Goal: Task Accomplishment & Management: Use online tool/utility

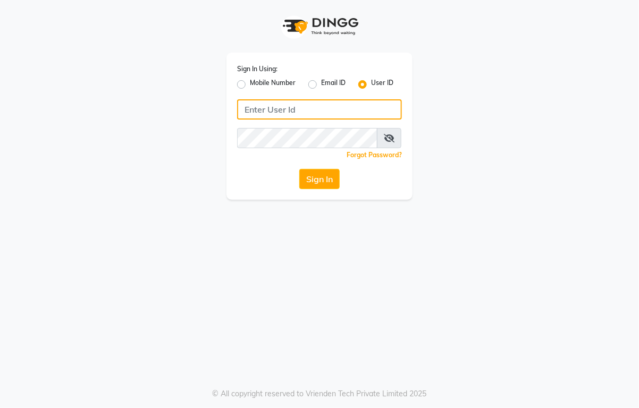
click at [310, 110] on input "Username" at bounding box center [319, 109] width 165 height 20
type input "hairaffairn"
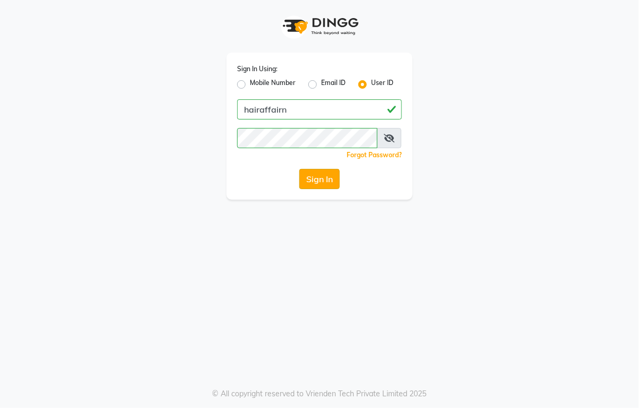
click at [309, 173] on button "Sign In" at bounding box center [319, 179] width 40 height 20
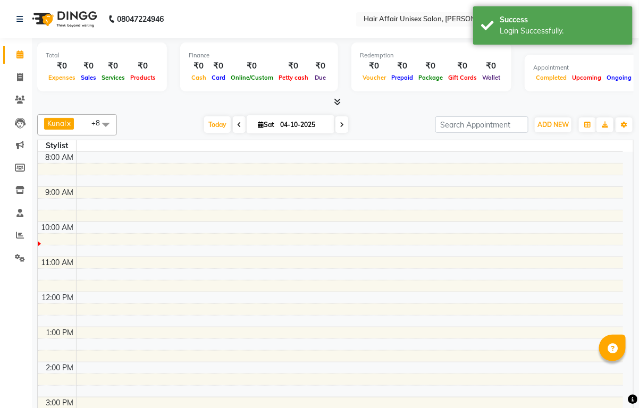
select select "en"
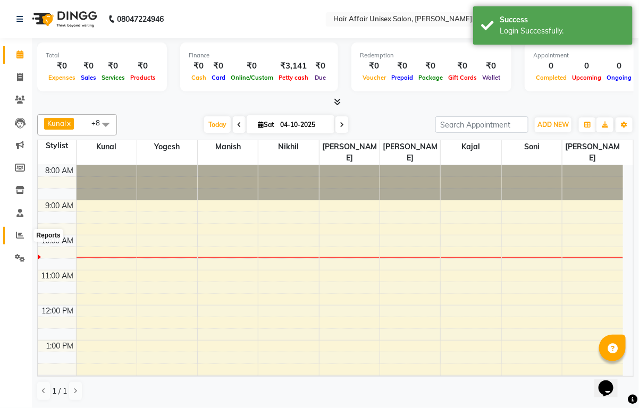
click at [19, 238] on icon at bounding box center [20, 235] width 8 height 8
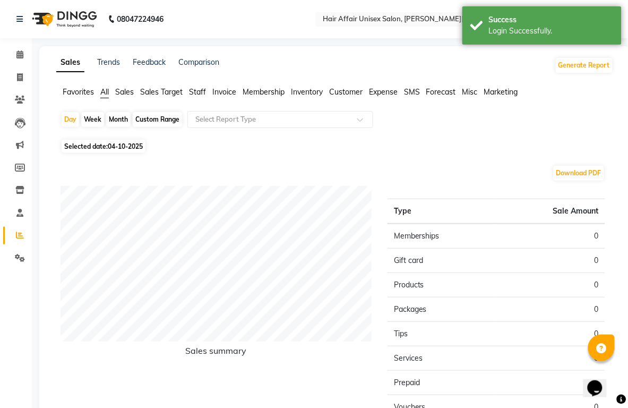
click at [117, 117] on div "Month" at bounding box center [118, 119] width 24 height 15
select select "10"
select select "2025"
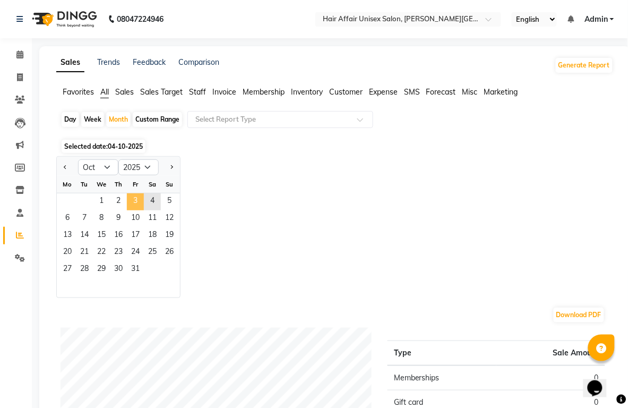
click at [136, 197] on span "3" at bounding box center [135, 201] width 17 height 17
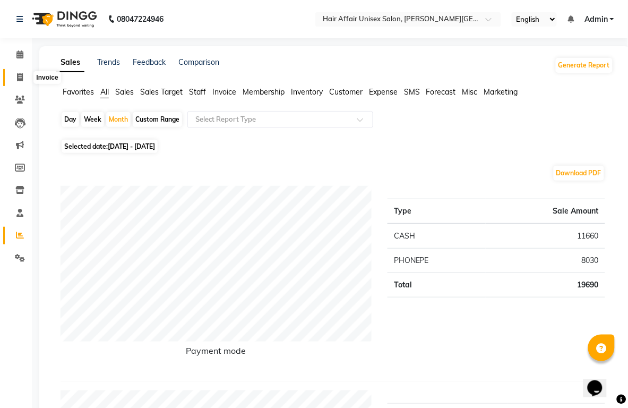
click at [19, 75] on icon at bounding box center [20, 77] width 6 height 8
select select "service"
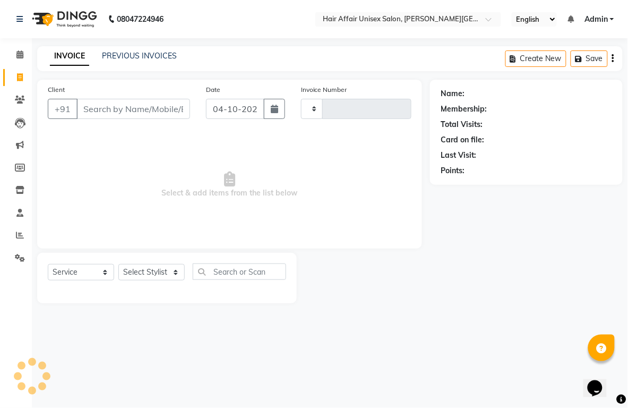
type input "1942"
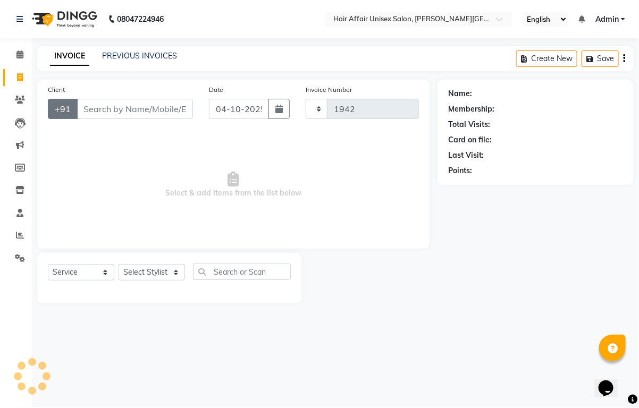
select select "6225"
drag, startPoint x: 125, startPoint y: 112, endPoint x: 131, endPoint y: 123, distance: 12.6
click at [126, 112] on input "Client" at bounding box center [134, 109] width 116 height 20
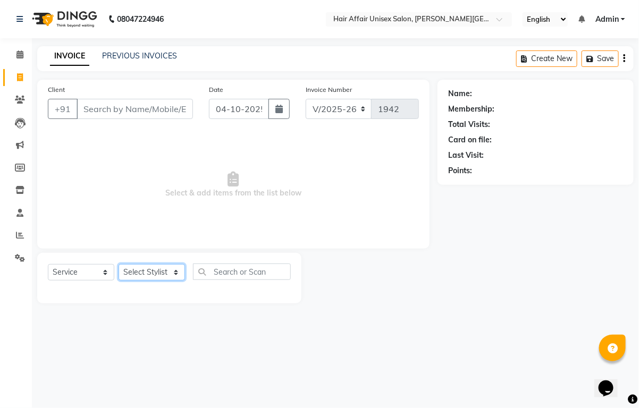
click at [168, 266] on select "Select Stylist [PERSON_NAME] kajal Kunal [PERSON_NAME] [PERSON_NAME] [PERSON_NA…" at bounding box center [151, 272] width 66 height 16
select select "60041"
click at [118, 264] on select "Select Stylist [PERSON_NAME] kajal Kunal [PERSON_NAME] [PERSON_NAME] [PERSON_NA…" at bounding box center [151, 272] width 66 height 16
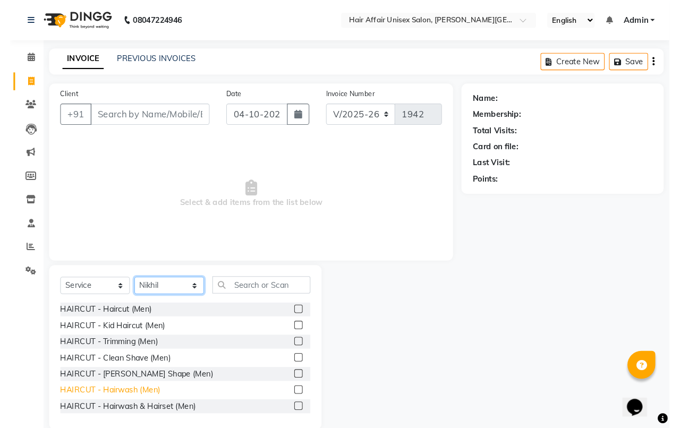
scroll to position [66, 0]
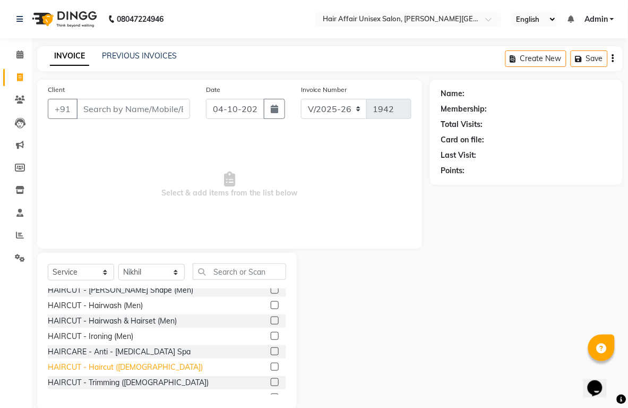
click at [117, 364] on div "HAIRCUT - Haircut ([DEMOGRAPHIC_DATA])" at bounding box center [125, 367] width 155 height 11
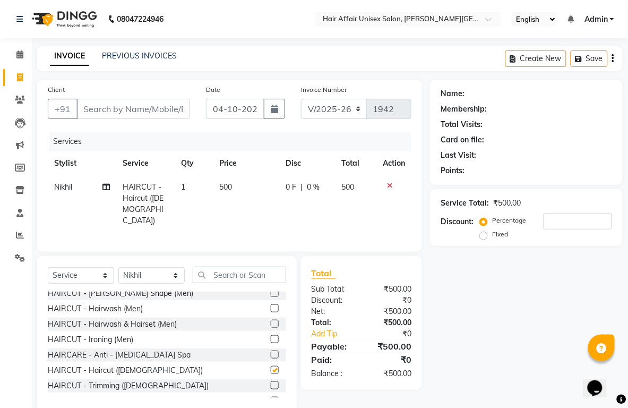
checkbox input "false"
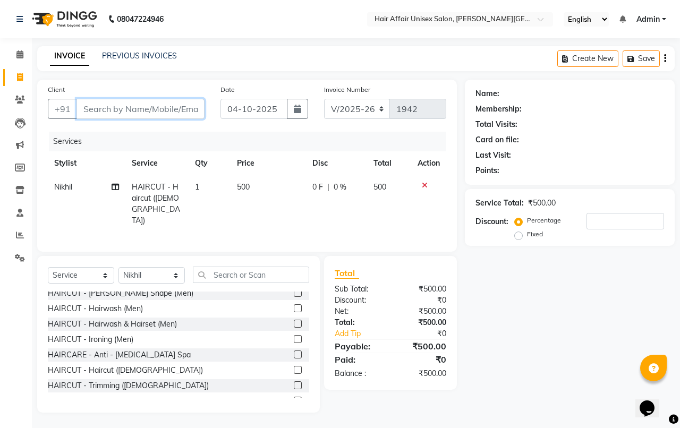
click at [150, 109] on input "Client" at bounding box center [140, 109] width 128 height 20
type input "8"
type input "0"
type input "8766441701"
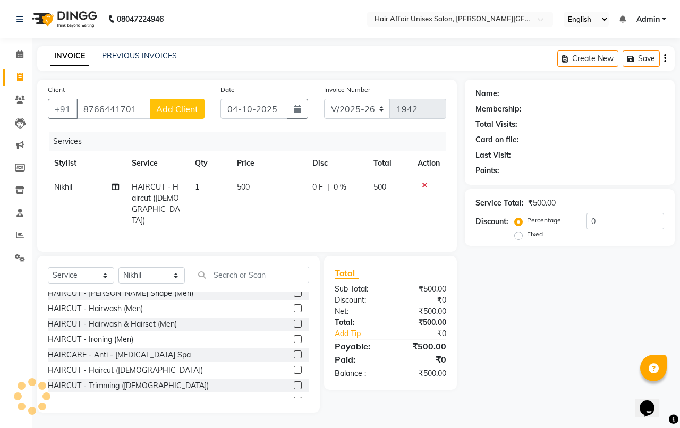
click at [173, 112] on span "Add Client" at bounding box center [177, 109] width 42 height 11
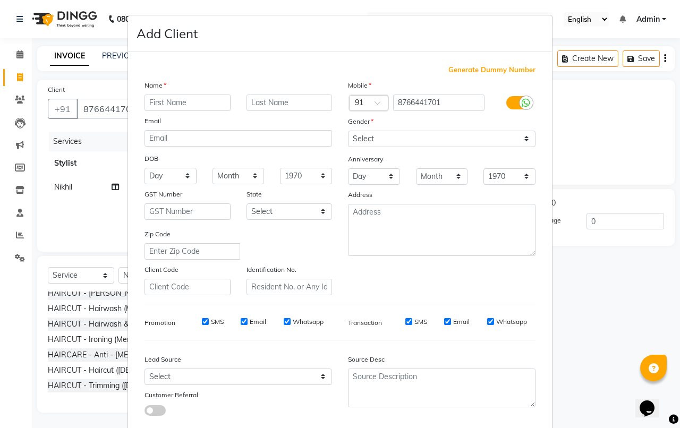
click at [176, 104] on input "text" at bounding box center [187, 103] width 86 height 16
type input "dharasingh"
type input "pawara"
click at [381, 141] on select "Select [DEMOGRAPHIC_DATA] [DEMOGRAPHIC_DATA] Other Prefer Not To Say" at bounding box center [442, 139] width 188 height 16
click at [348, 131] on select "Select [DEMOGRAPHIC_DATA] [DEMOGRAPHIC_DATA] Other Prefer Not To Say" at bounding box center [442, 139] width 188 height 16
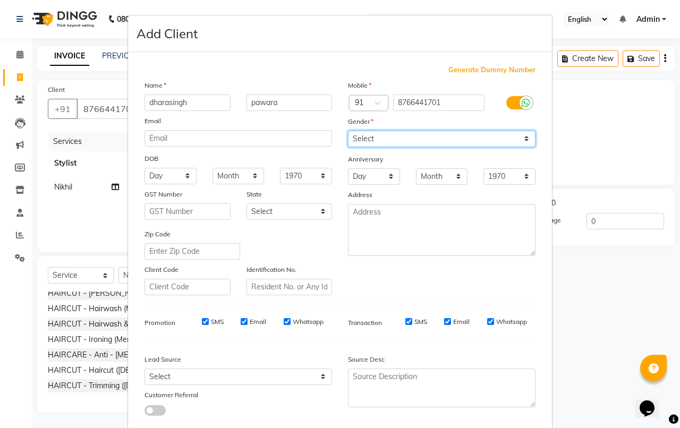
drag, startPoint x: 373, startPoint y: 139, endPoint x: 375, endPoint y: 146, distance: 7.0
click at [373, 139] on select "Select [DEMOGRAPHIC_DATA] [DEMOGRAPHIC_DATA] Other Prefer Not To Say" at bounding box center [442, 139] width 188 height 16
select select "[DEMOGRAPHIC_DATA]"
click at [348, 131] on select "Select [DEMOGRAPHIC_DATA] [DEMOGRAPHIC_DATA] Other Prefer Not To Say" at bounding box center [442, 139] width 188 height 16
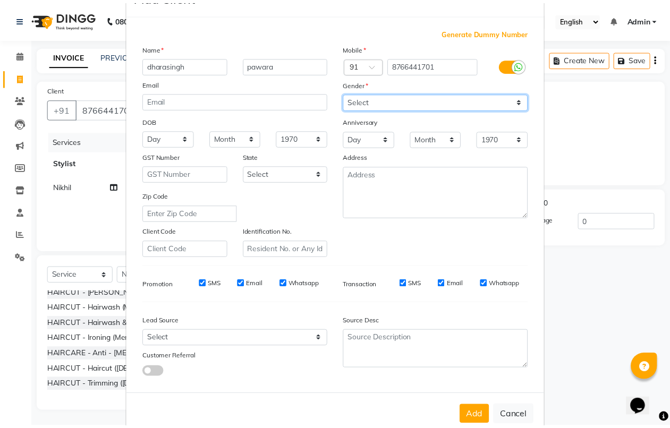
scroll to position [58, 0]
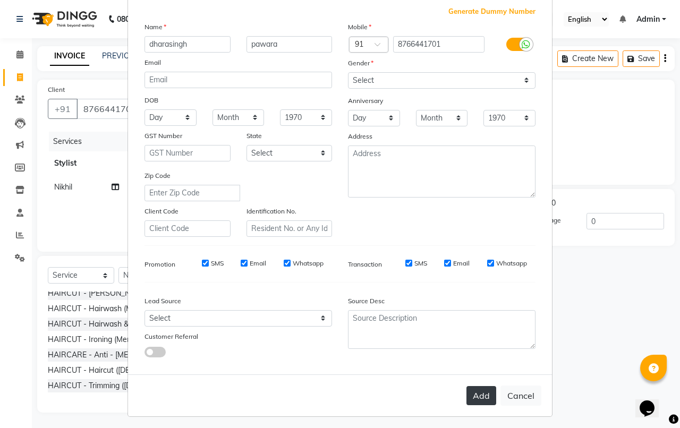
click at [485, 392] on button "Add" at bounding box center [481, 395] width 30 height 19
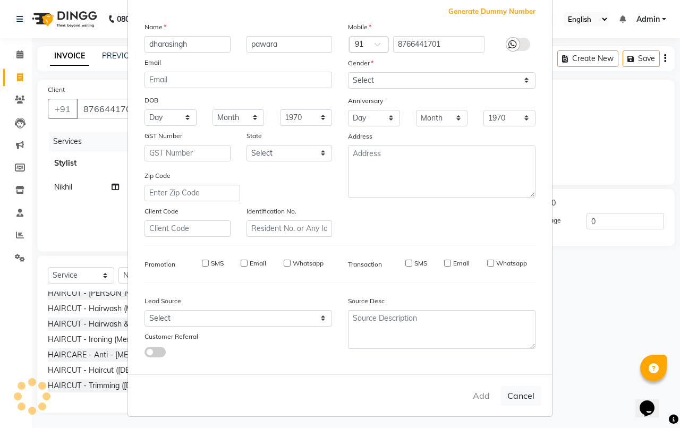
select select
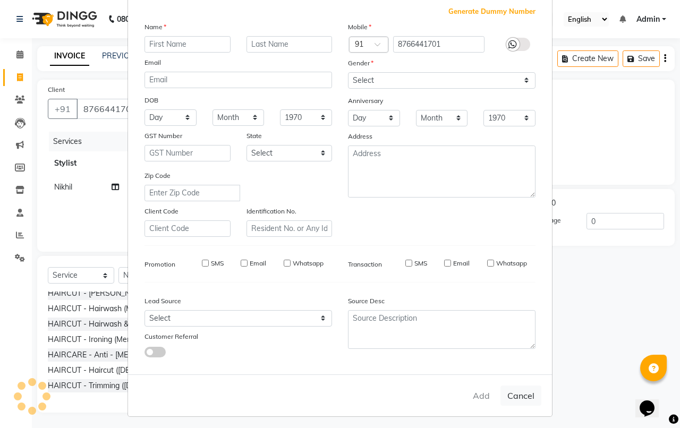
select select
checkbox input "false"
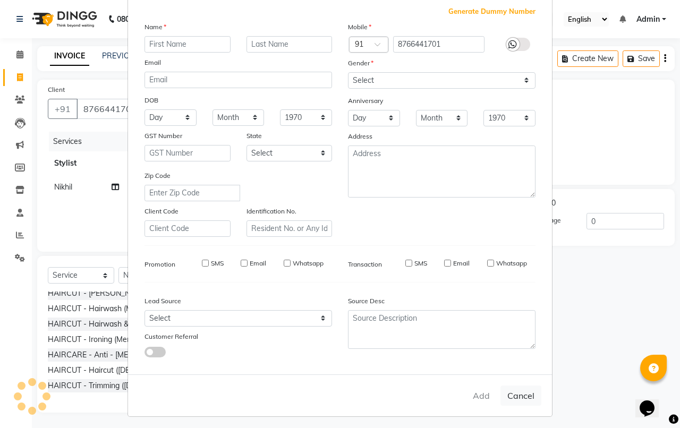
checkbox input "false"
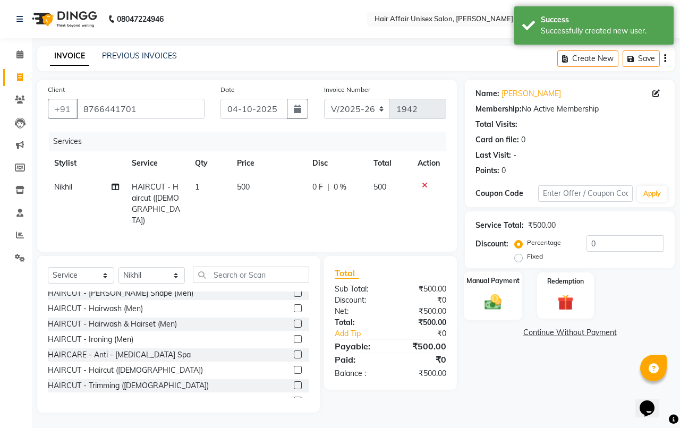
click at [510, 301] on div "Manual Payment" at bounding box center [493, 295] width 59 height 49
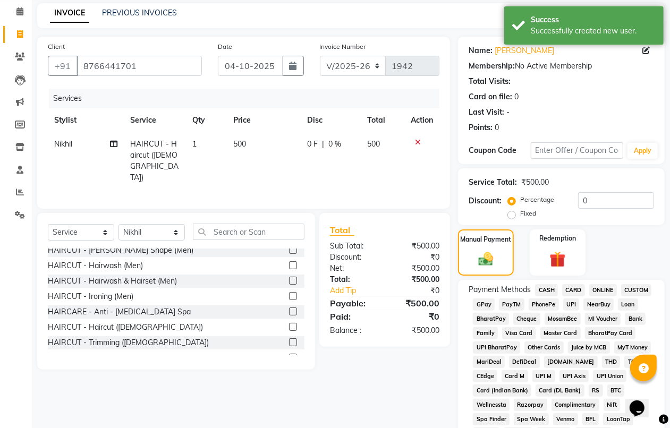
scroll to position [66, 0]
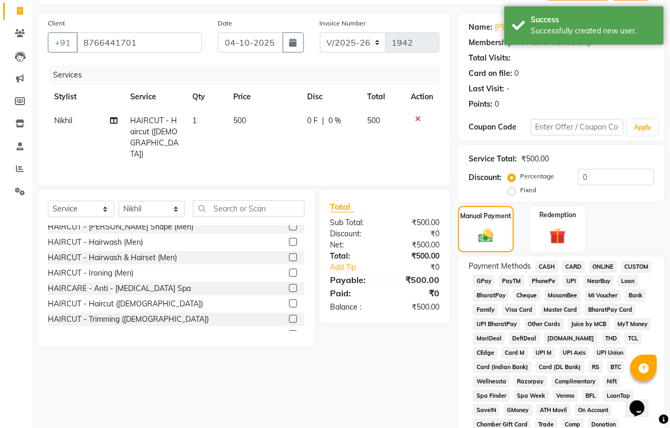
click at [550, 267] on span "CASH" at bounding box center [546, 267] width 23 height 12
click at [546, 282] on span "PhonePe" at bounding box center [544, 281] width 30 height 12
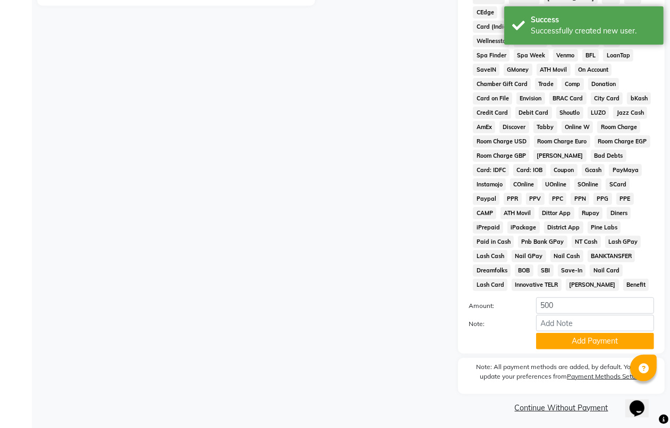
scroll to position [409, 0]
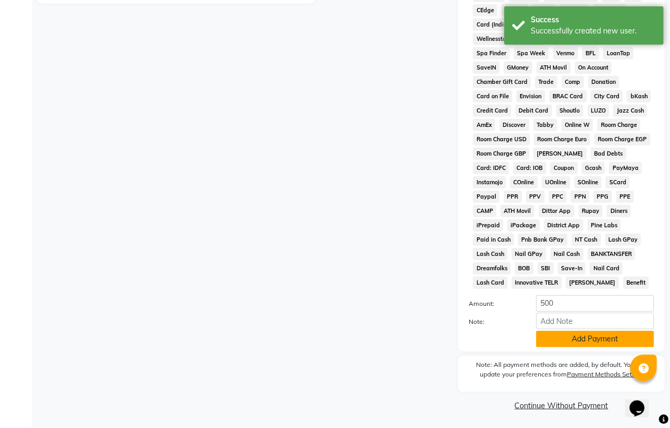
click at [591, 340] on button "Add Payment" at bounding box center [595, 339] width 118 height 16
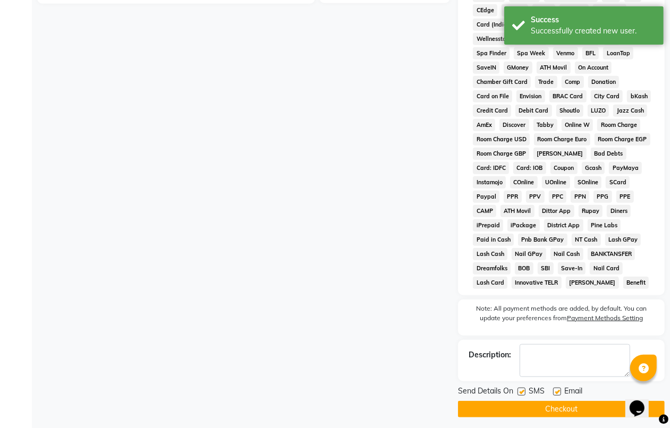
scroll to position [414, 0]
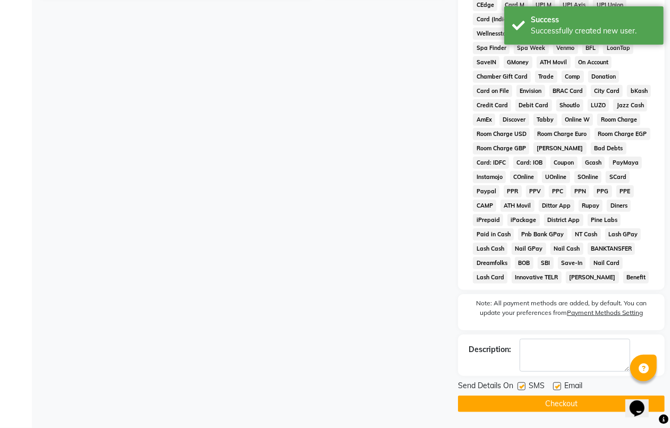
click at [595, 400] on button "Checkout" at bounding box center [561, 404] width 207 height 16
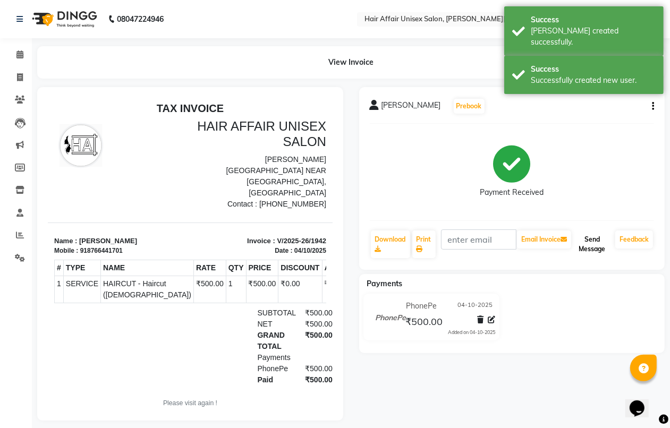
click at [595, 240] on button "Send Message" at bounding box center [592, 245] width 38 height 28
